Goal: Download file/media

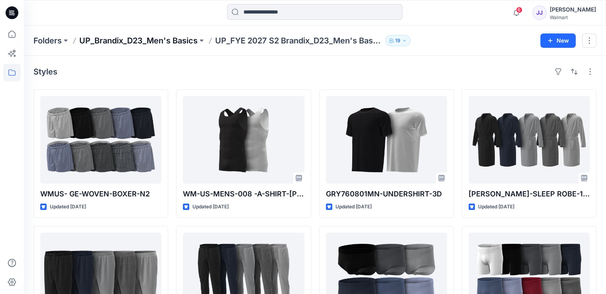
click at [181, 44] on p "UP_Brandix_D23_Men's Basics" at bounding box center [138, 40] width 118 height 11
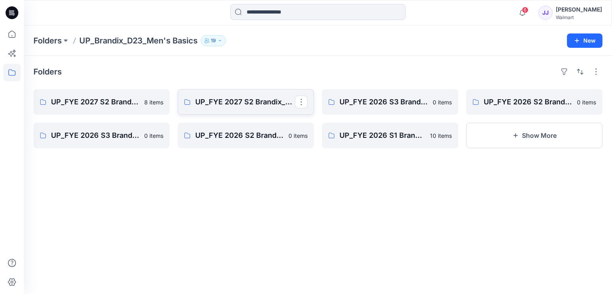
click at [211, 108] on link "UP_FYE 2027 S2 Brandix_D23_Men's Basics - ATHLETIC WORKS" at bounding box center [246, 101] width 136 height 25
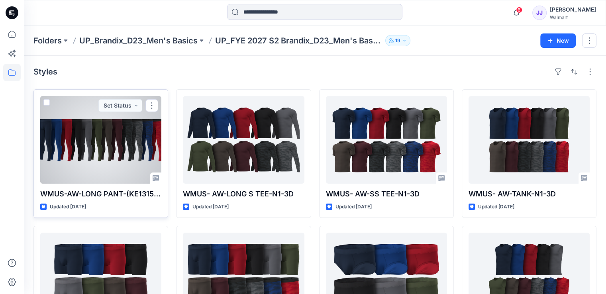
click at [124, 123] on div at bounding box center [100, 140] width 121 height 88
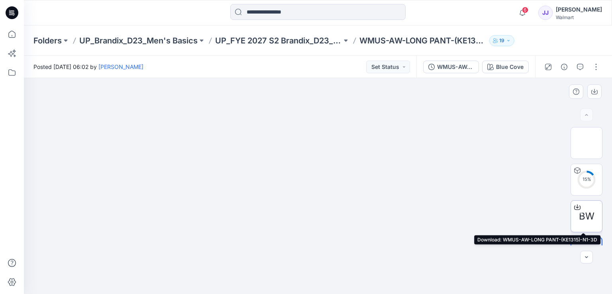
click at [577, 206] on icon at bounding box center [577, 207] width 6 height 4
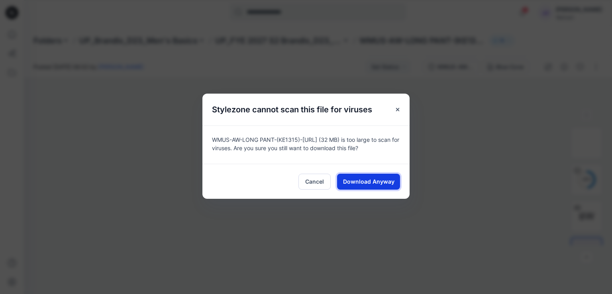
click at [389, 178] on span "Download Anyway" at bounding box center [368, 181] width 51 height 8
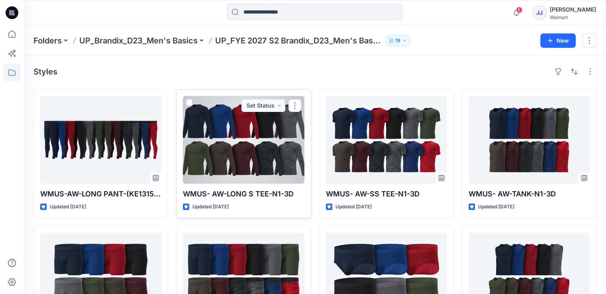
click at [261, 143] on div at bounding box center [243, 140] width 121 height 88
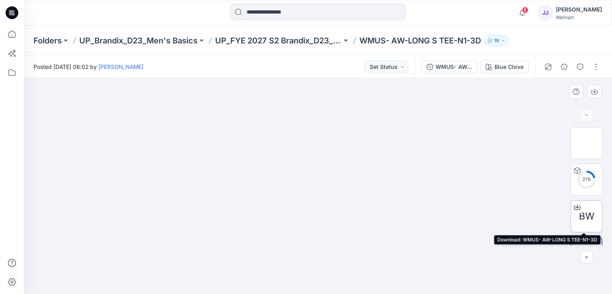
click at [574, 206] on icon at bounding box center [577, 207] width 6 height 6
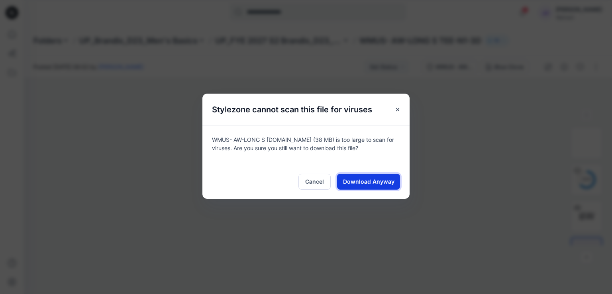
click at [350, 176] on button "Download Anyway" at bounding box center [368, 182] width 63 height 16
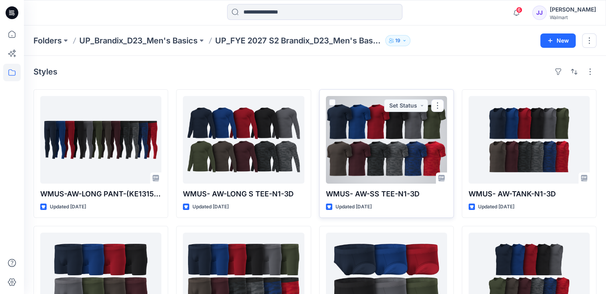
click at [393, 131] on div at bounding box center [386, 140] width 121 height 88
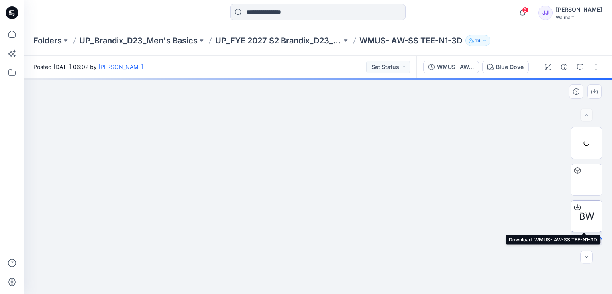
click at [575, 205] on icon at bounding box center [576, 206] width 3 height 4
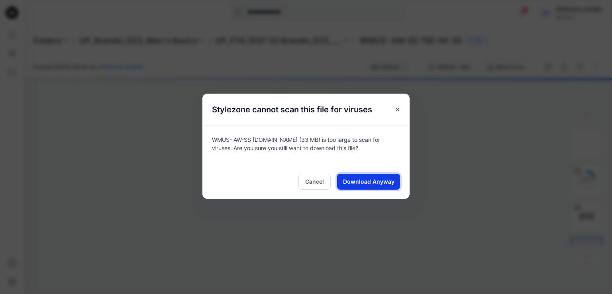
click at [385, 177] on span "Download Anyway" at bounding box center [368, 181] width 51 height 8
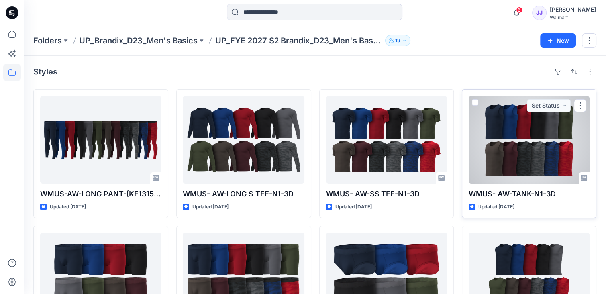
click at [525, 146] on div at bounding box center [528, 140] width 121 height 88
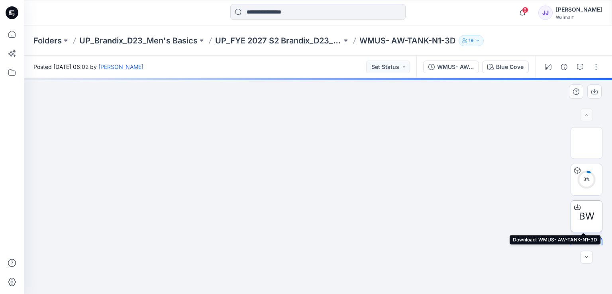
click at [575, 207] on icon at bounding box center [576, 206] width 3 height 4
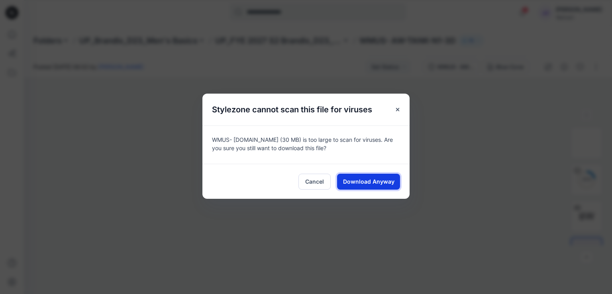
click at [377, 179] on span "Download Anyway" at bounding box center [368, 181] width 51 height 8
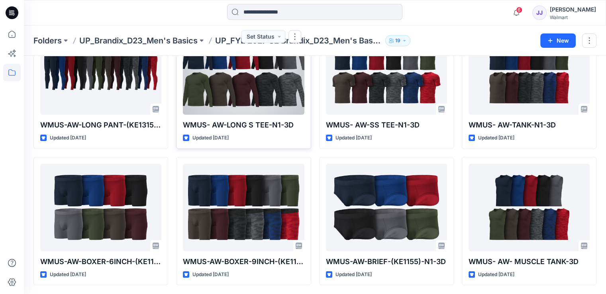
scroll to position [69, 0]
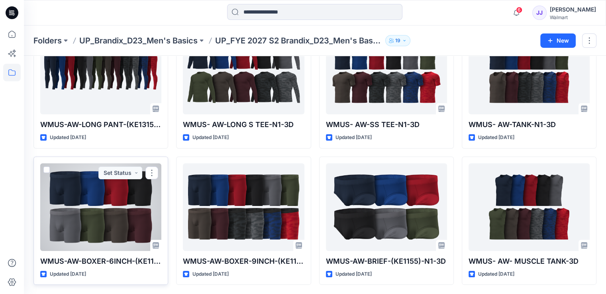
click at [104, 195] on div at bounding box center [100, 207] width 121 height 88
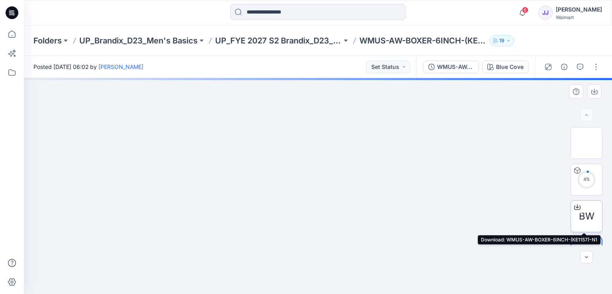
click at [575, 207] on icon at bounding box center [576, 206] width 3 height 4
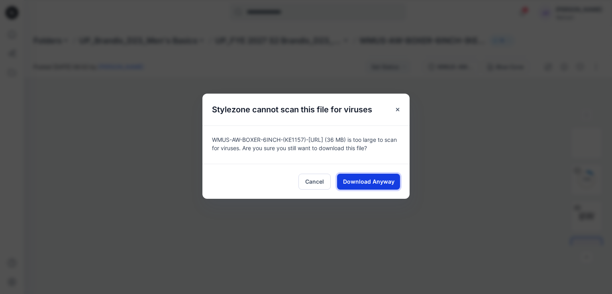
click at [384, 182] on span "Download Anyway" at bounding box center [368, 181] width 51 height 8
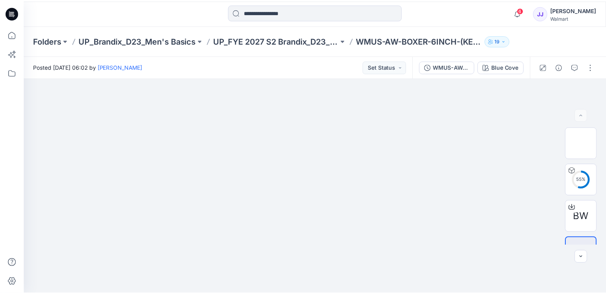
scroll to position [69, 0]
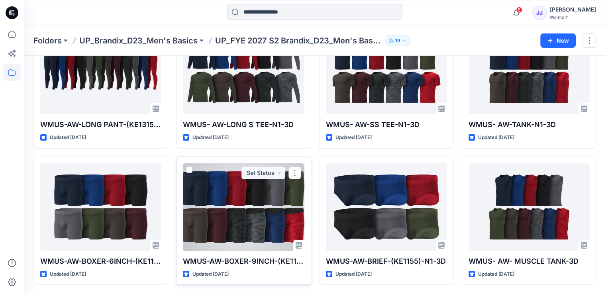
click at [254, 188] on div at bounding box center [243, 207] width 121 height 88
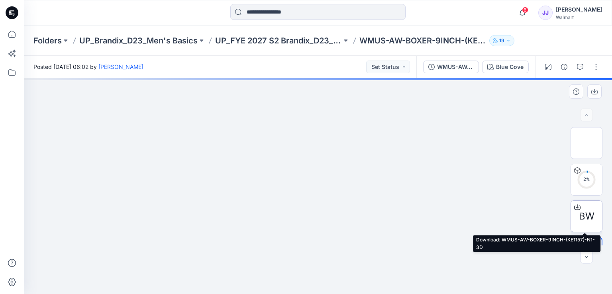
click at [575, 208] on icon at bounding box center [577, 207] width 6 height 6
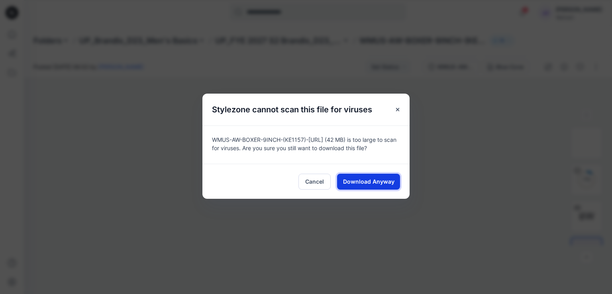
click at [387, 180] on span "Download Anyway" at bounding box center [368, 181] width 51 height 8
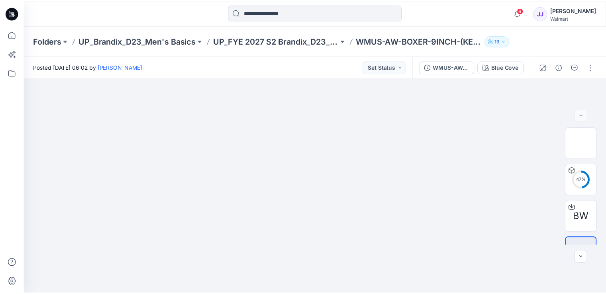
scroll to position [69, 0]
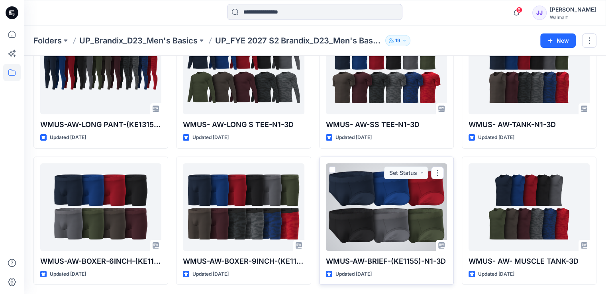
click at [373, 196] on div at bounding box center [386, 207] width 121 height 88
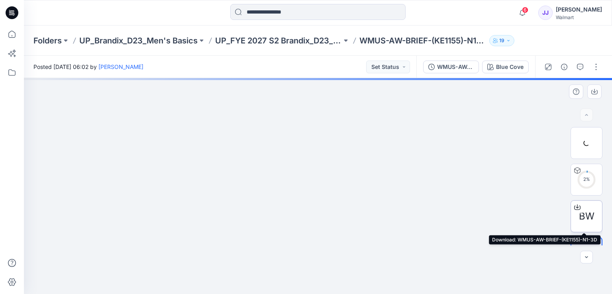
click at [575, 207] on icon at bounding box center [576, 206] width 3 height 4
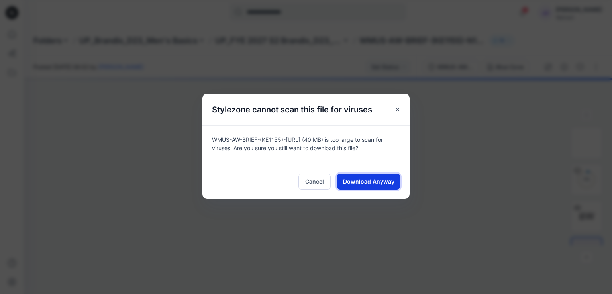
click at [381, 176] on button "Download Anyway" at bounding box center [368, 182] width 63 height 16
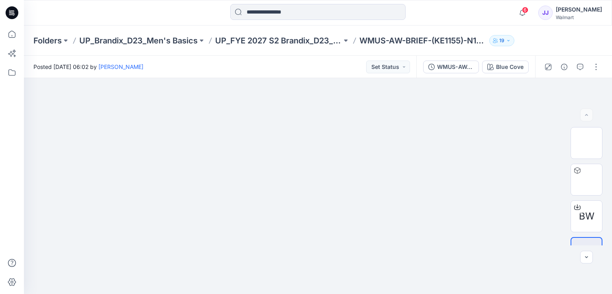
click at [409, 23] on div "6 Notifications Your style WMUS- GE-WOVEN-BOXER-N2 is ready Friday, August 22, …" at bounding box center [318, 12] width 588 height 25
click at [522, 12] on span "6" at bounding box center [525, 10] width 6 height 6
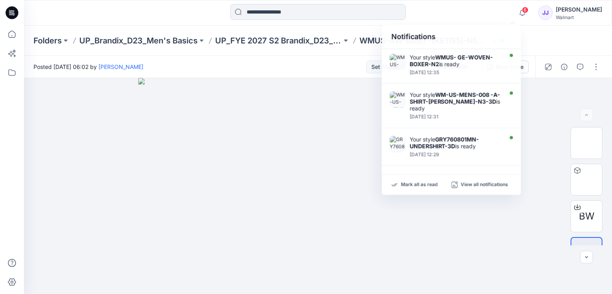
click at [491, 16] on div "6 Notifications Your style WMUS- GE-WOVEN-BOXER-N2 is ready Friday, August 22, …" at bounding box center [317, 13] width 587 height 18
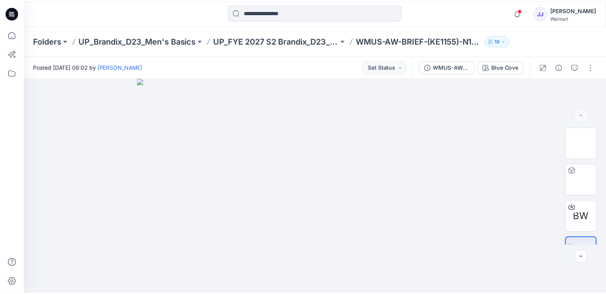
scroll to position [69, 0]
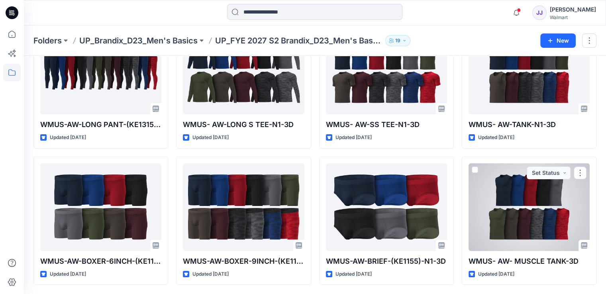
click at [548, 208] on div at bounding box center [528, 207] width 121 height 88
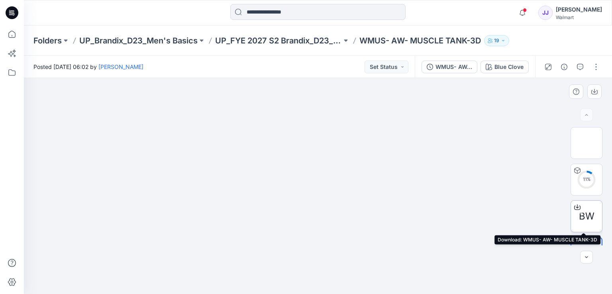
click at [574, 207] on icon at bounding box center [577, 207] width 6 height 6
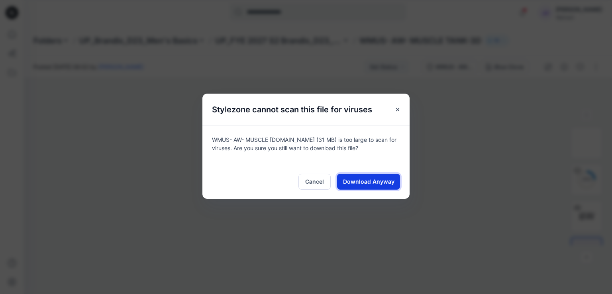
click at [383, 180] on span "Download Anyway" at bounding box center [368, 181] width 51 height 8
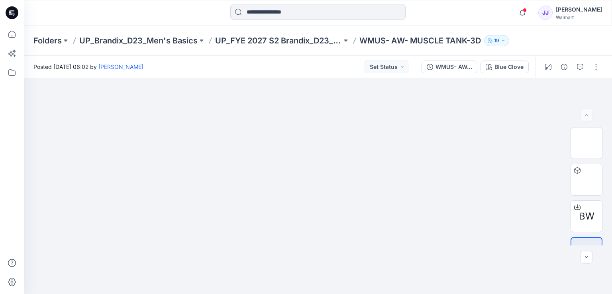
click at [18, 12] on icon at bounding box center [12, 12] width 13 height 13
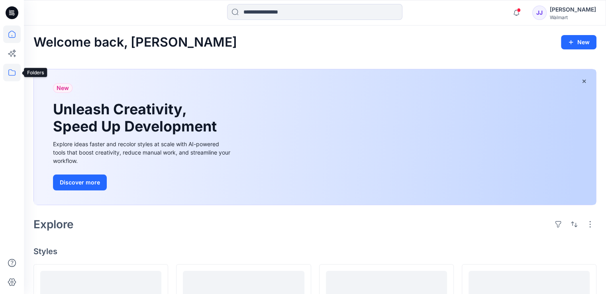
click at [12, 68] on icon at bounding box center [12, 73] width 18 height 18
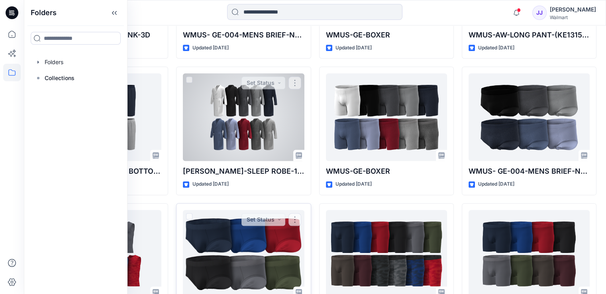
scroll to position [876, 0]
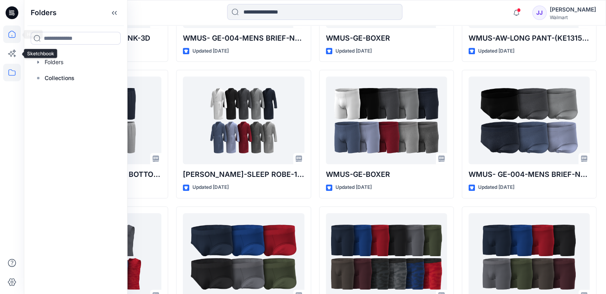
click at [14, 33] on icon at bounding box center [12, 34] width 18 height 18
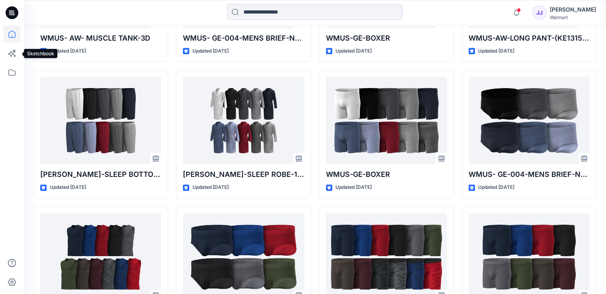
click at [8, 33] on icon at bounding box center [12, 34] width 18 height 18
click at [11, 72] on icon at bounding box center [12, 73] width 18 height 18
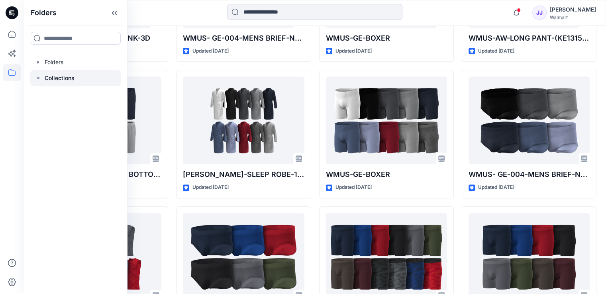
click at [80, 70] on div at bounding box center [75, 78] width 91 height 16
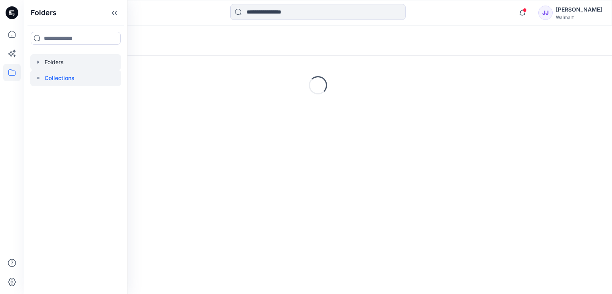
click at [78, 63] on div at bounding box center [75, 62] width 91 height 16
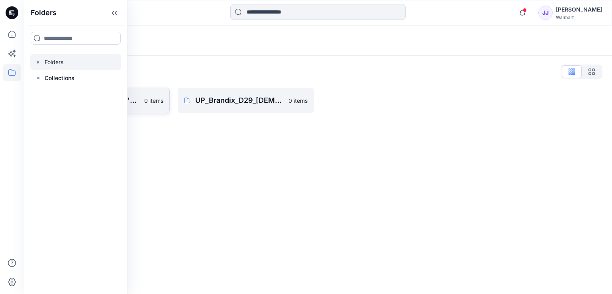
click at [150, 106] on link "UP_Brandix_D23_Men's Basics 0 items" at bounding box center [101, 100] width 136 height 25
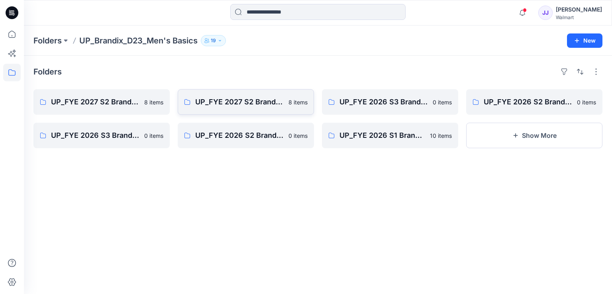
click at [225, 114] on link "UP_FYE 2027 S2 Brandix_D23_Men's Basics - ATHLETIC WORKS 8 items" at bounding box center [246, 101] width 136 height 25
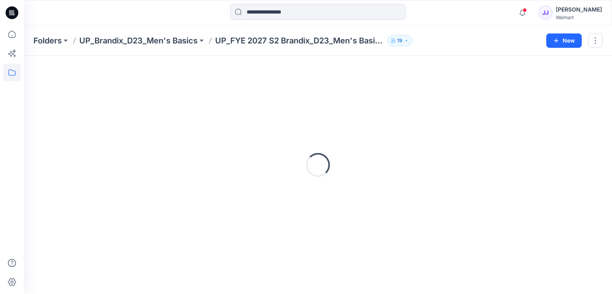
click at [229, 110] on div "Loading..." at bounding box center [317, 164] width 569 height 199
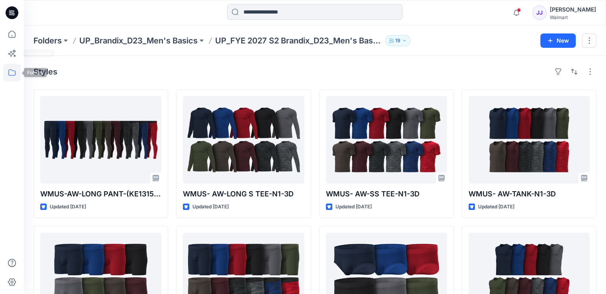
click at [14, 69] on icon at bounding box center [12, 73] width 18 height 18
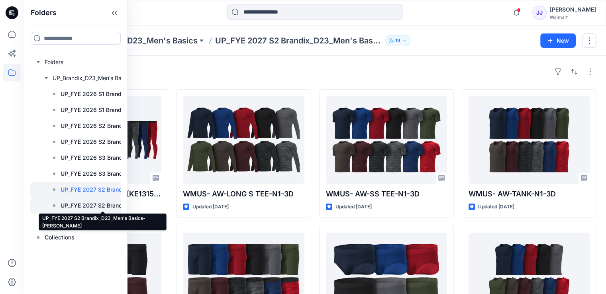
click at [85, 207] on p "UP_FYE 2027 S2 Brandix_D23_Men's Basics- GEORGE" at bounding box center [103, 206] width 84 height 10
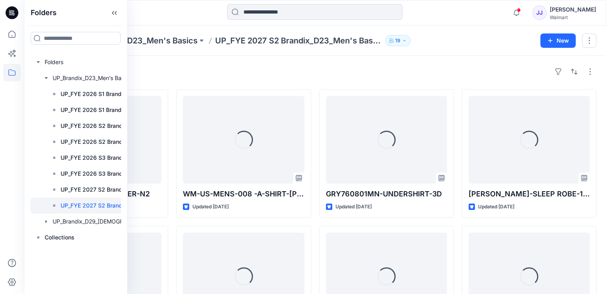
click at [330, 60] on div "Styles Loading... WMUS- GE-WOVEN-BOXER-N2 Updated 3 days ago Loading... George-…" at bounding box center [315, 210] width 582 height 308
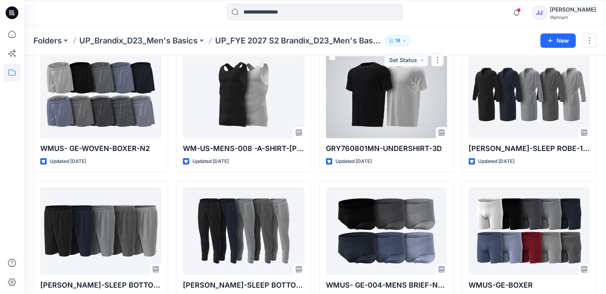
scroll to position [69, 0]
